Goal: Find specific page/section: Find specific page/section

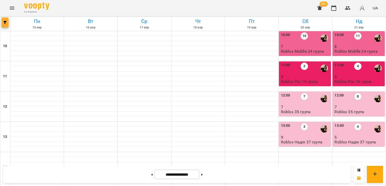
click at [6, 21] on icon "button" at bounding box center [5, 22] width 3 height 3
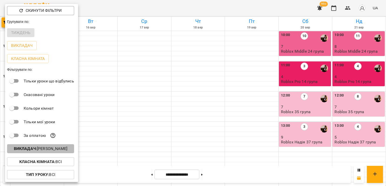
click at [59, 149] on p "Викладач : [PERSON_NAME]" at bounding box center [41, 148] width 54 height 6
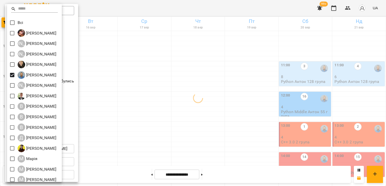
click at [288, 121] on div at bounding box center [193, 93] width 386 height 186
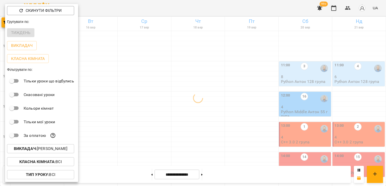
click at [260, 111] on div at bounding box center [193, 93] width 386 height 186
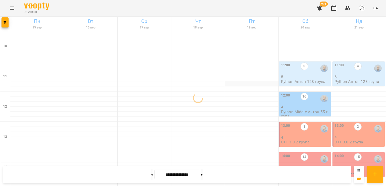
scroll to position [201, 0]
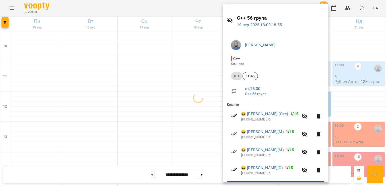
scroll to position [25, 0]
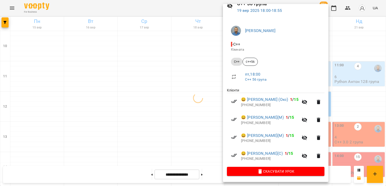
click at [191, 110] on div at bounding box center [193, 93] width 386 height 186
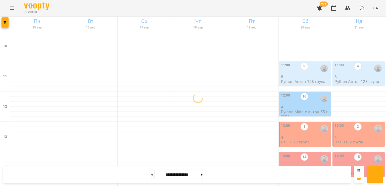
click at [304, 135] on p "4" at bounding box center [305, 137] width 49 height 4
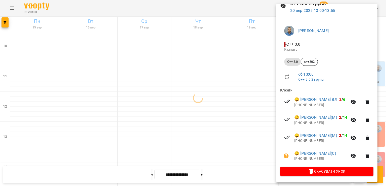
click at [227, 121] on div at bounding box center [193, 93] width 386 height 186
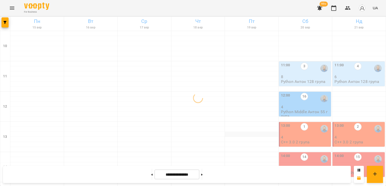
scroll to position [201, 0]
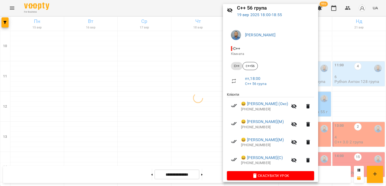
scroll to position [25, 0]
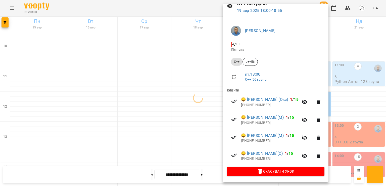
click at [192, 103] on div at bounding box center [193, 93] width 386 height 186
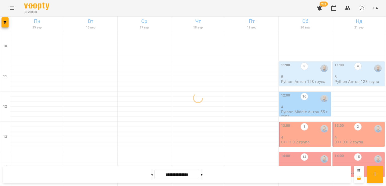
scroll to position [75, 0]
click at [294, 121] on div "13:00 1 4 C++ 3.0 2 група" at bounding box center [305, 133] width 53 height 25
click at [295, 135] on p "4" at bounding box center [305, 137] width 49 height 4
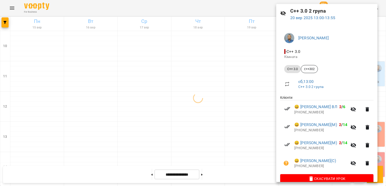
scroll to position [25, 0]
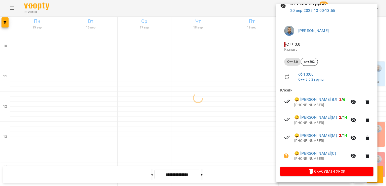
click at [239, 80] on div at bounding box center [193, 93] width 386 height 186
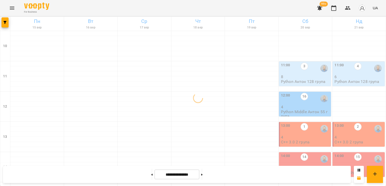
scroll to position [201, 0]
